Goal: Browse casually: Explore the website without a specific task or goal

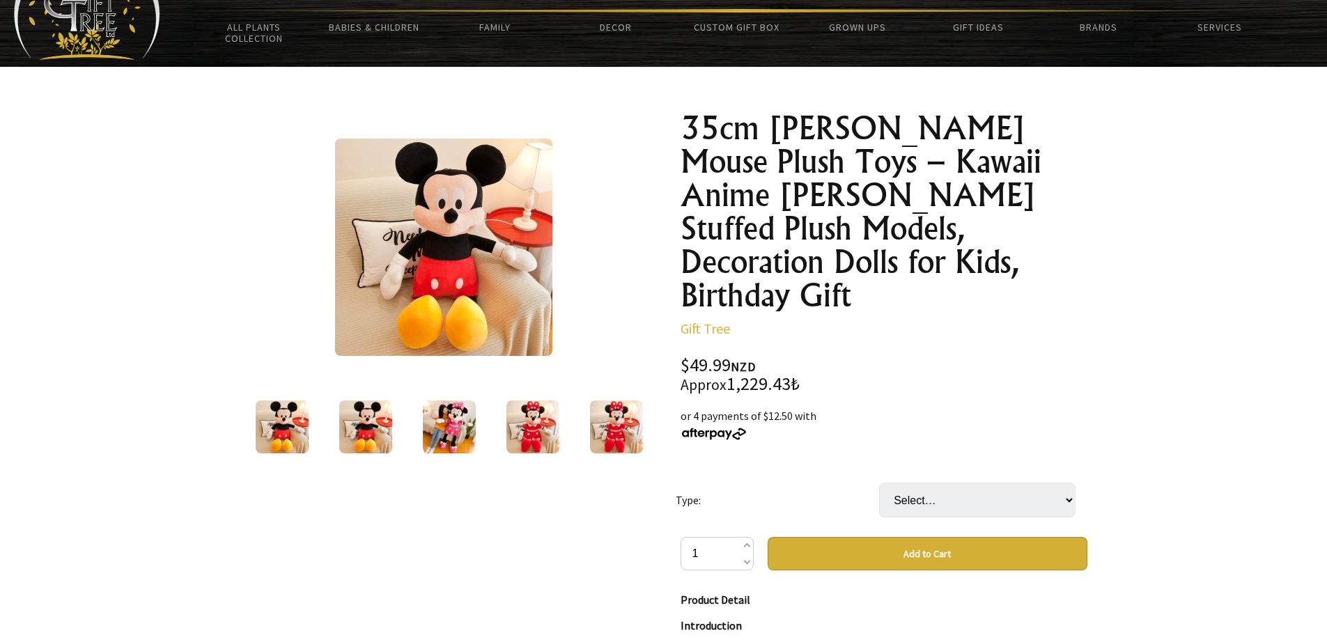
click at [538, 436] on img at bounding box center [532, 426] width 53 height 53
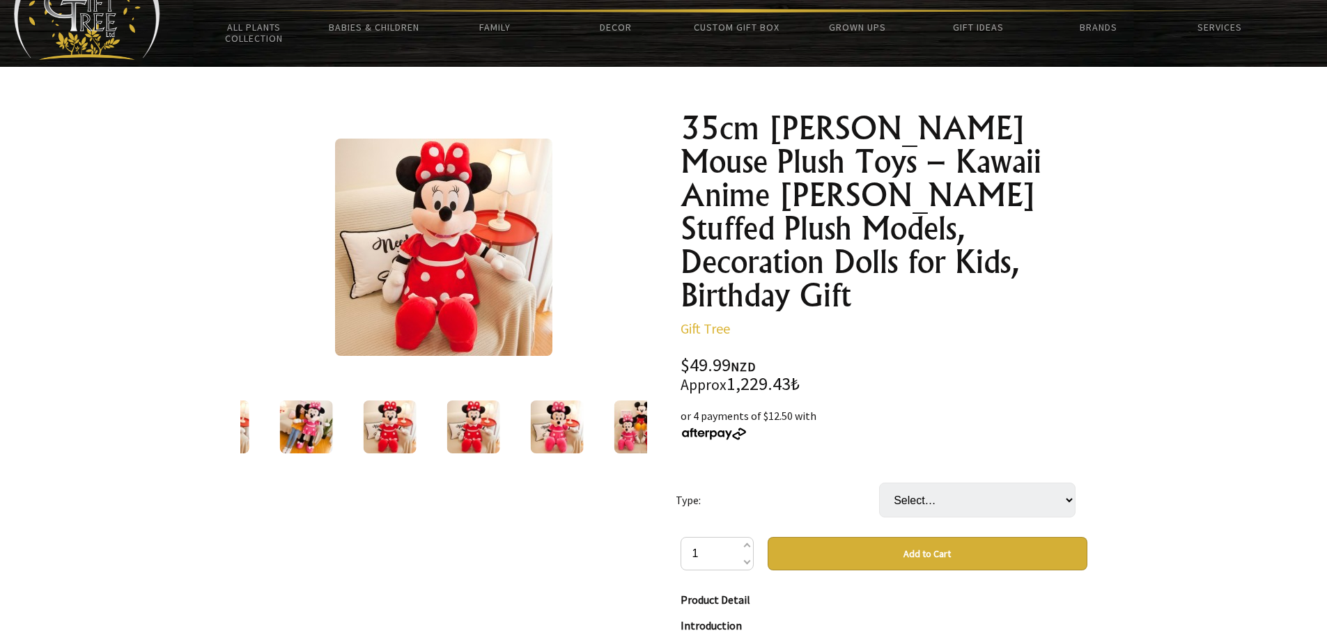
click at [449, 265] on img at bounding box center [443, 247] width 217 height 217
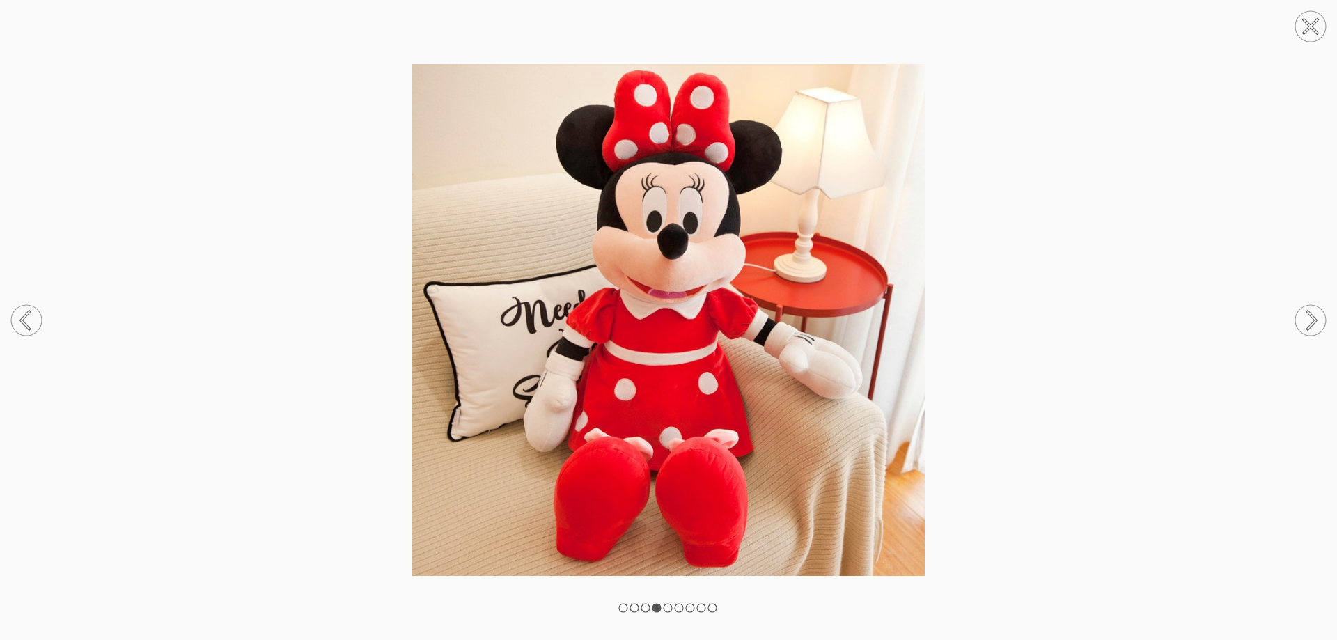
click at [1322, 318] on circle at bounding box center [1310, 320] width 31 height 31
click at [1291, 322] on icon at bounding box center [1310, 320] width 53 height 74
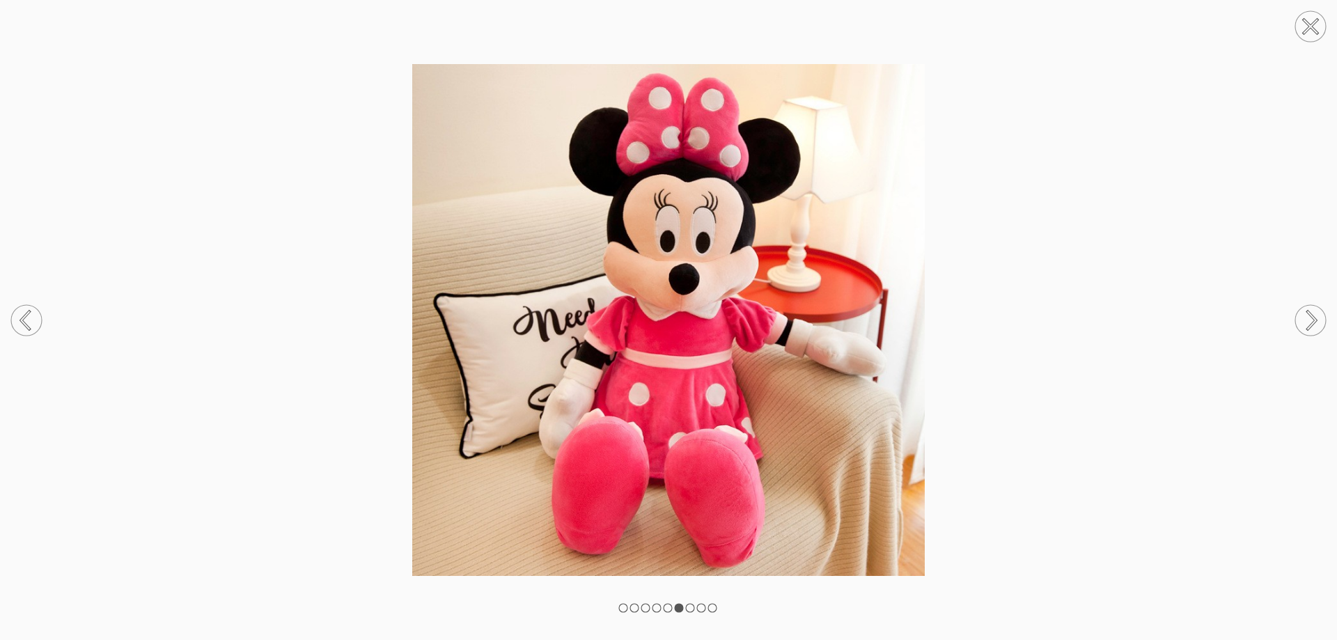
click at [1307, 325] on circle at bounding box center [1310, 320] width 31 height 31
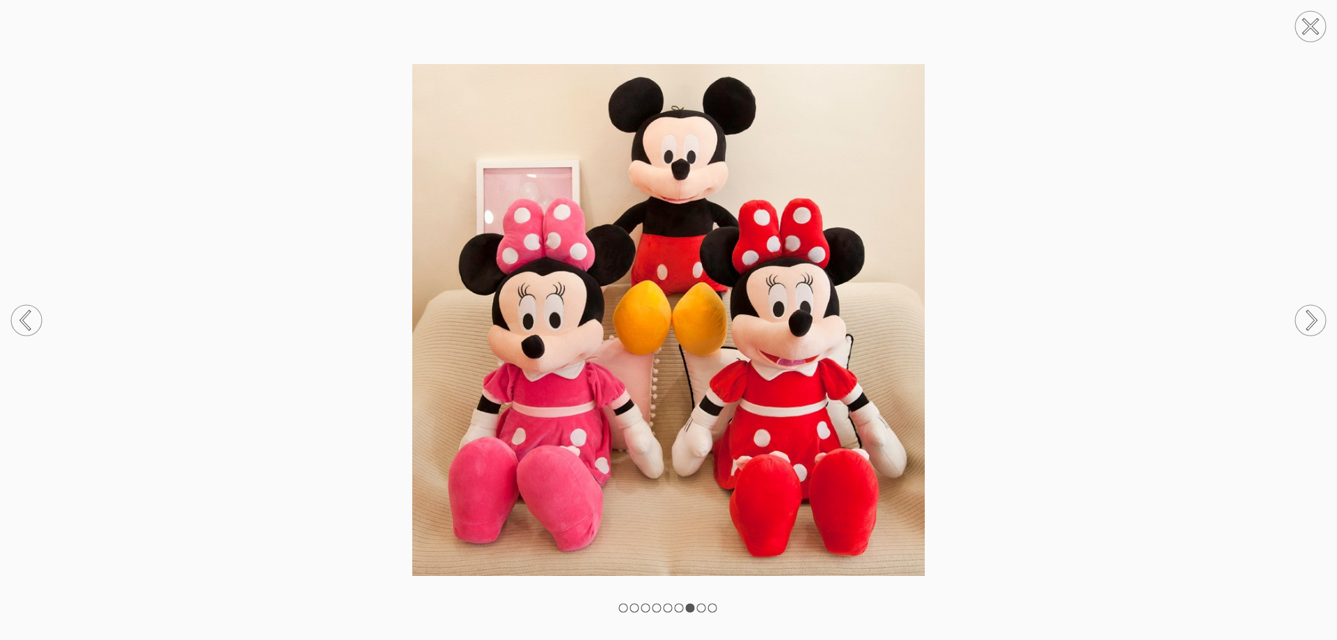
click at [1307, 325] on circle at bounding box center [1310, 320] width 31 height 31
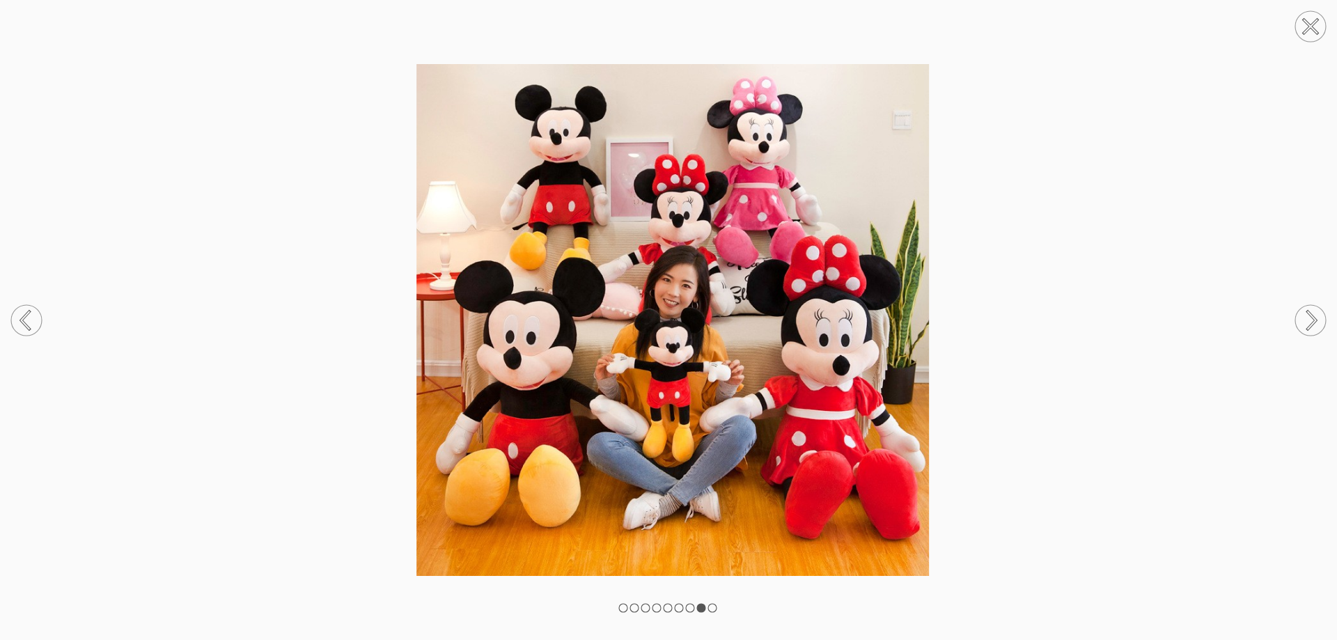
click at [1307, 325] on circle at bounding box center [1310, 320] width 31 height 31
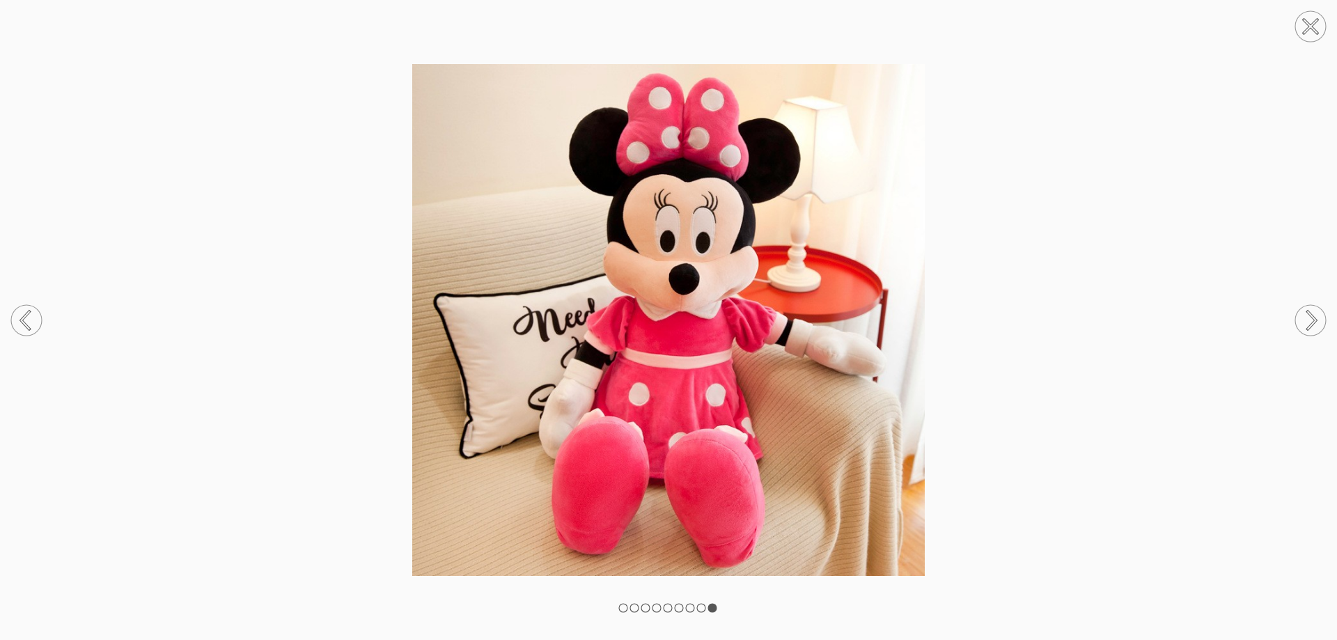
click at [21, 316] on circle at bounding box center [26, 320] width 31 height 31
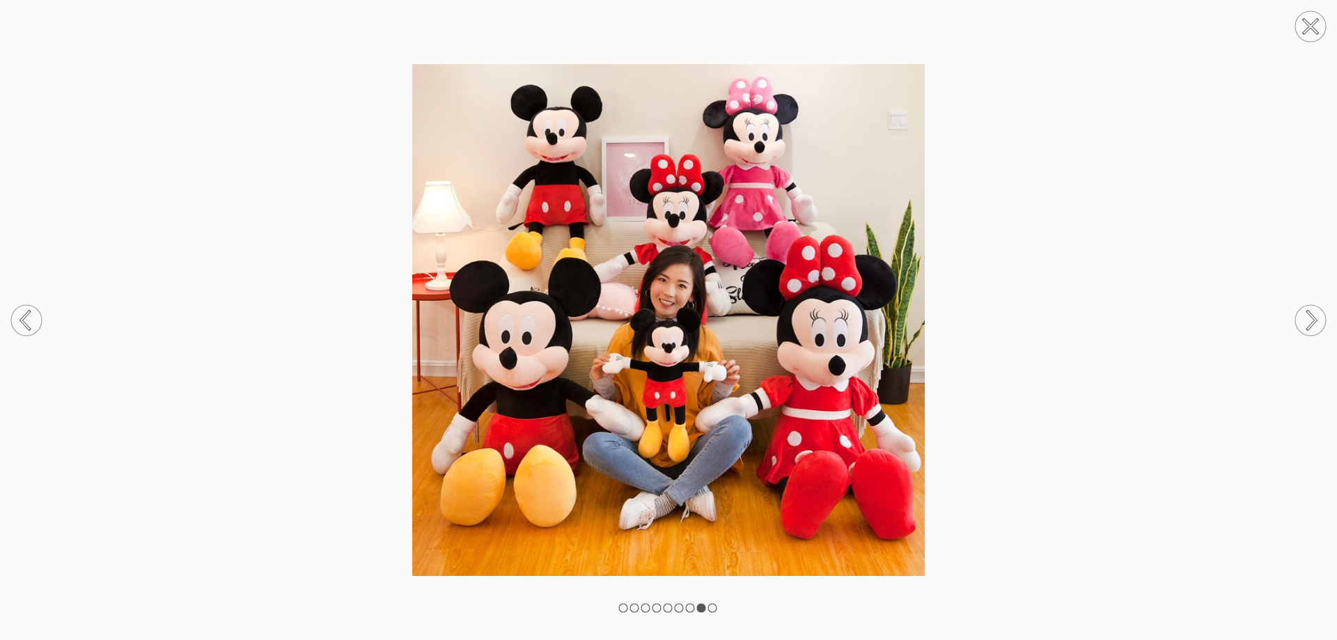
click at [1299, 315] on circle at bounding box center [1310, 320] width 31 height 31
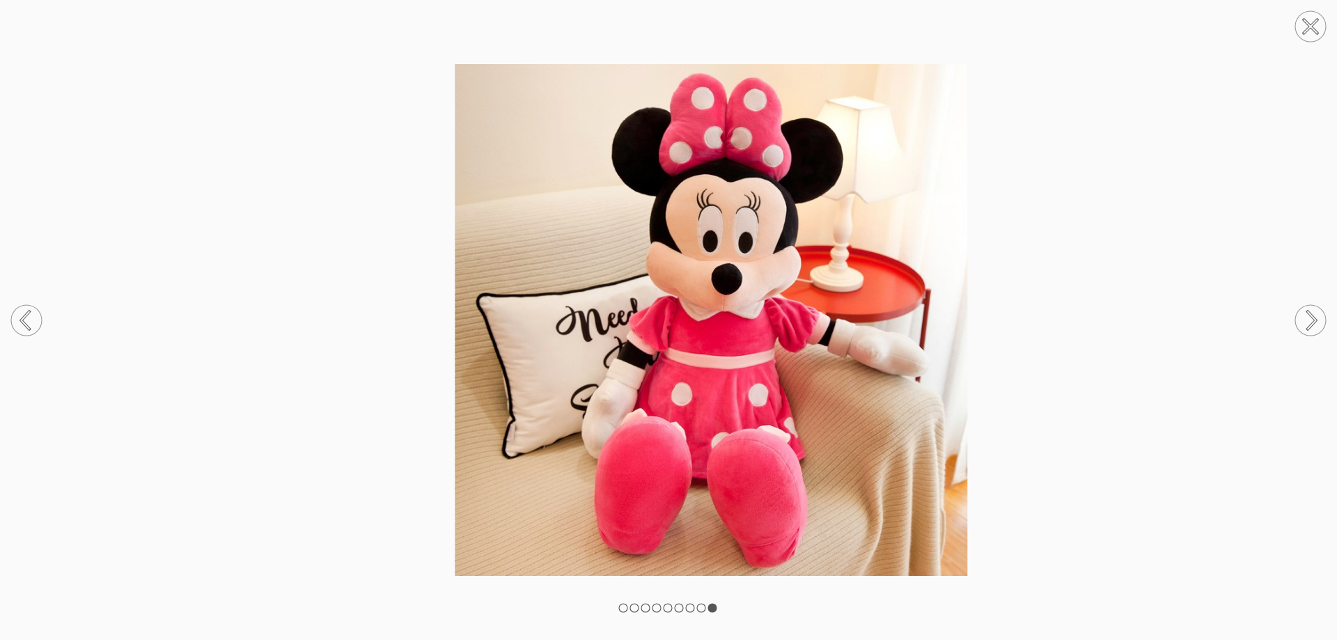
click at [1299, 315] on circle at bounding box center [1310, 320] width 31 height 31
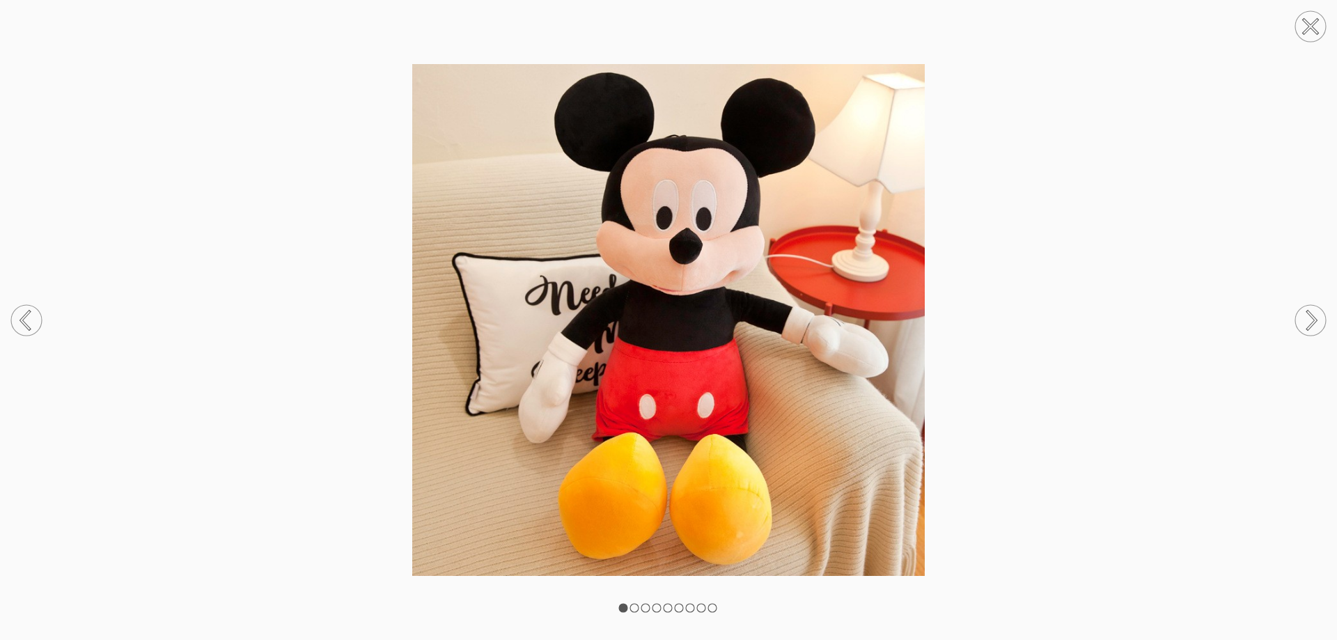
click at [1299, 315] on circle at bounding box center [1310, 320] width 31 height 31
click at [1299, 314] on circle at bounding box center [1310, 320] width 31 height 31
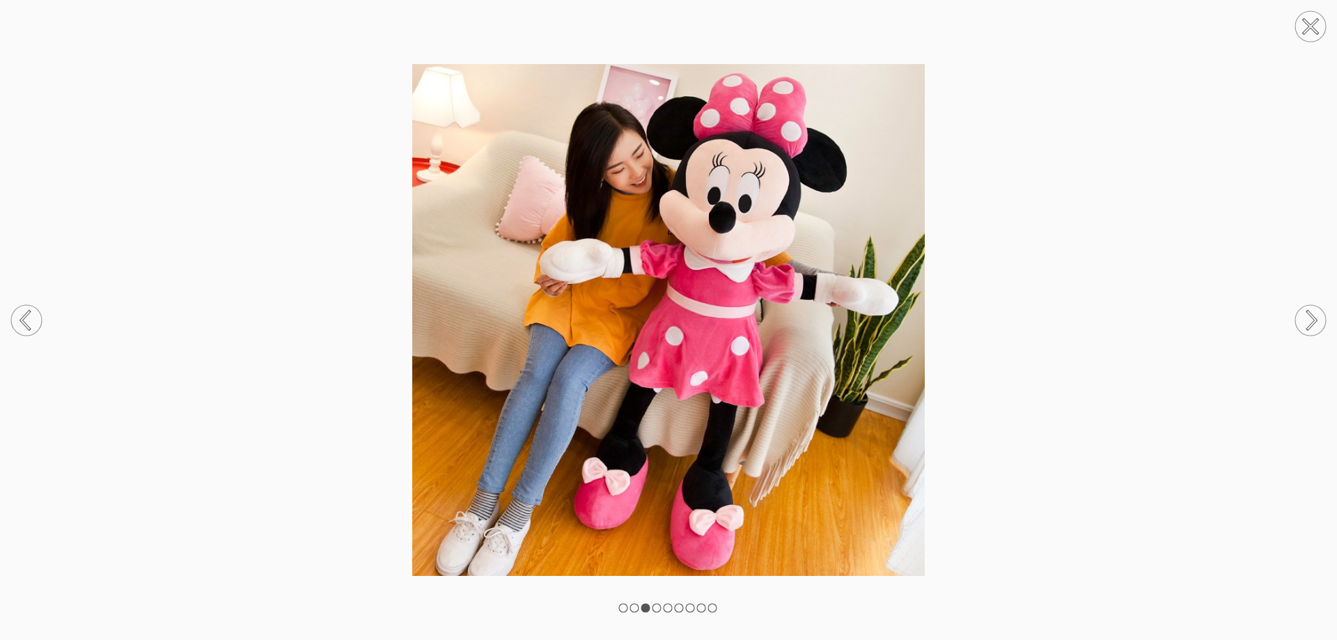
click at [1292, 313] on icon at bounding box center [1310, 320] width 53 height 74
